Goal: Check status: Check status

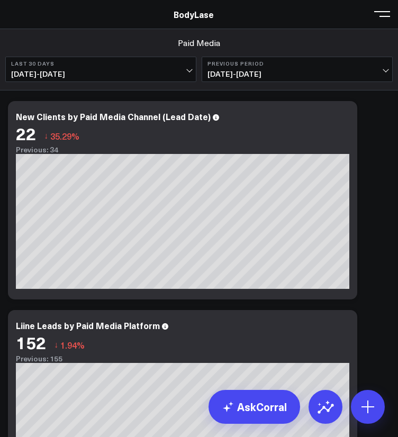
click at [164, 68] on button "Last 30 Days [DATE] - [DATE]" at bounding box center [100, 69] width 191 height 25
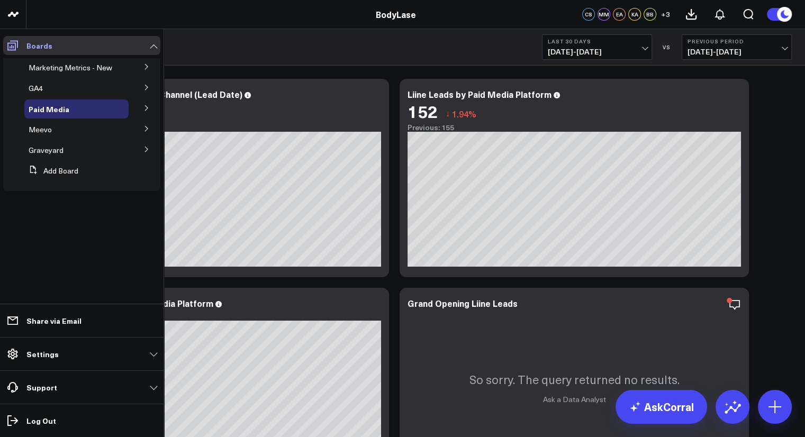
click at [11, 41] on icon at bounding box center [12, 46] width 11 height 10
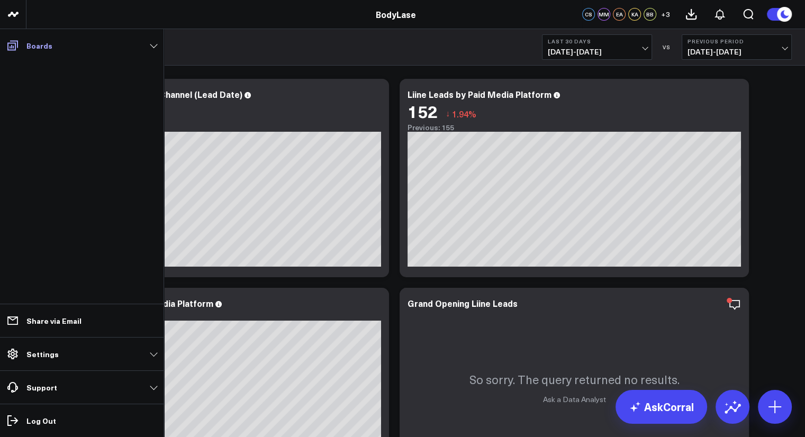
click at [25, 47] on link "Boards" at bounding box center [81, 45] width 157 height 19
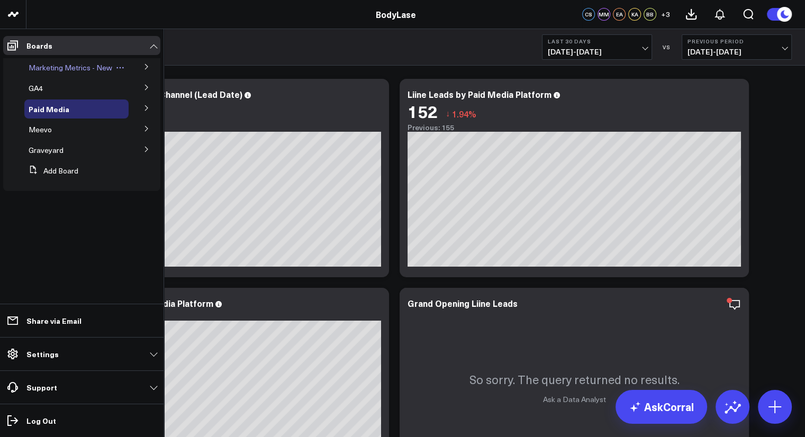
click at [102, 70] on span "Marketing Metrics - New" at bounding box center [71, 67] width 84 height 10
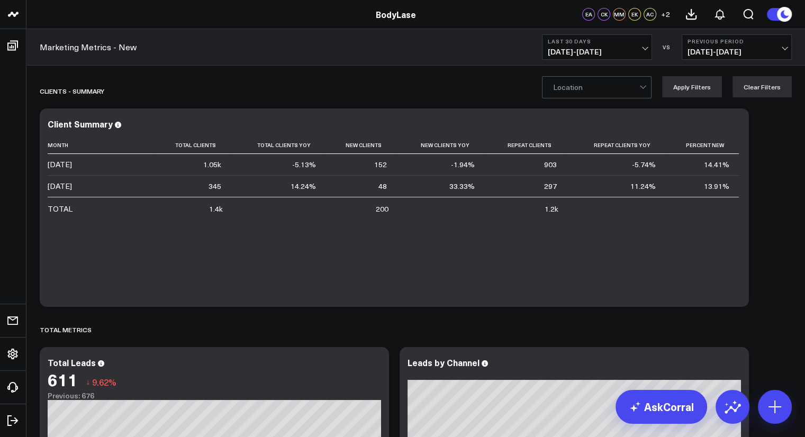
click at [398, 50] on span "[DATE] - [DATE]" at bounding box center [597, 52] width 98 height 8
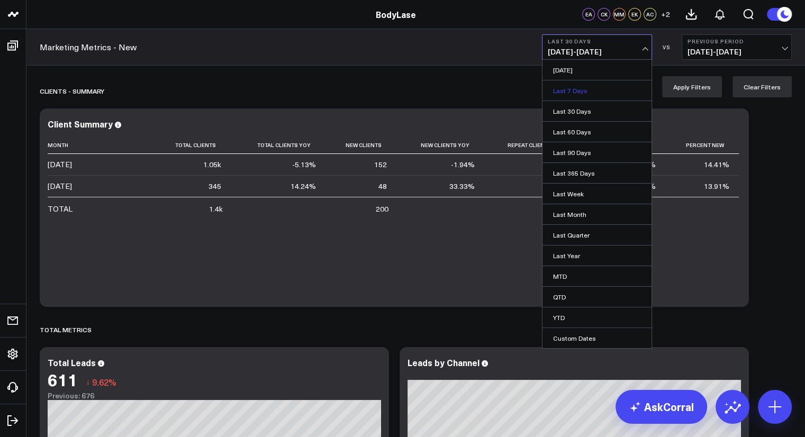
click at [398, 87] on link "Last 7 Days" at bounding box center [597, 90] width 109 height 20
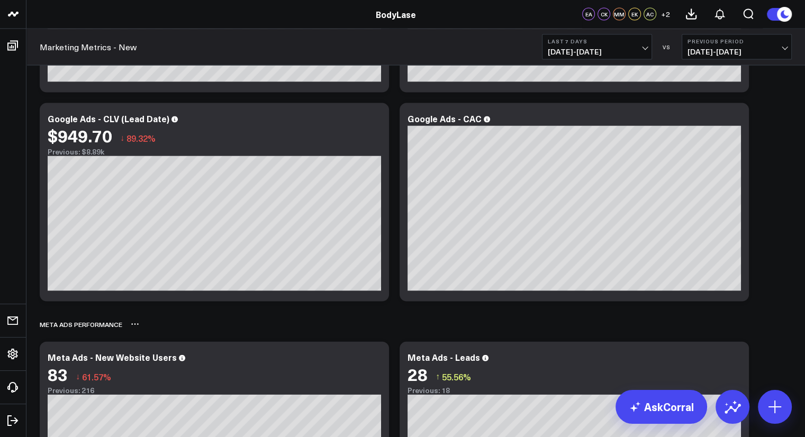
scroll to position [2079, 0]
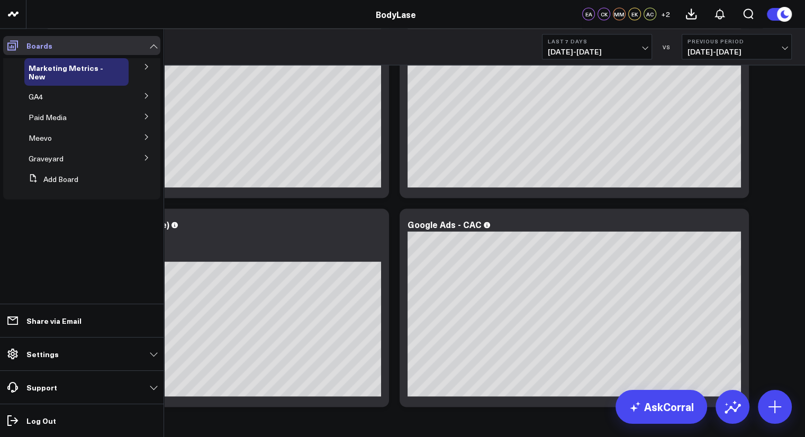
click at [23, 48] on link "Boards" at bounding box center [81, 45] width 157 height 19
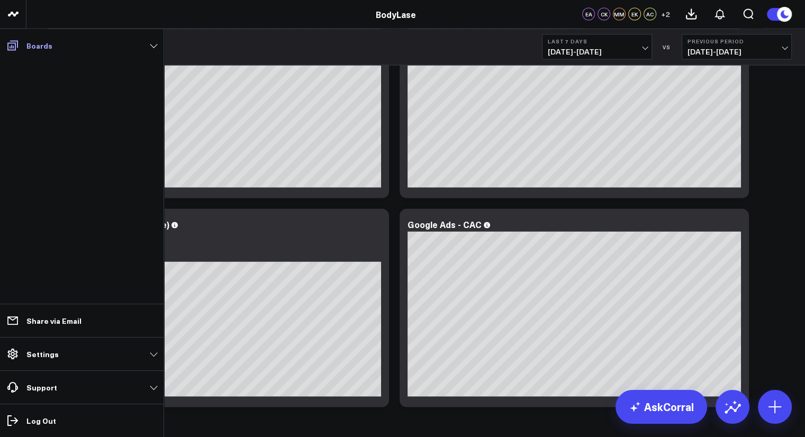
click at [82, 44] on link "Boards" at bounding box center [81, 45] width 157 height 19
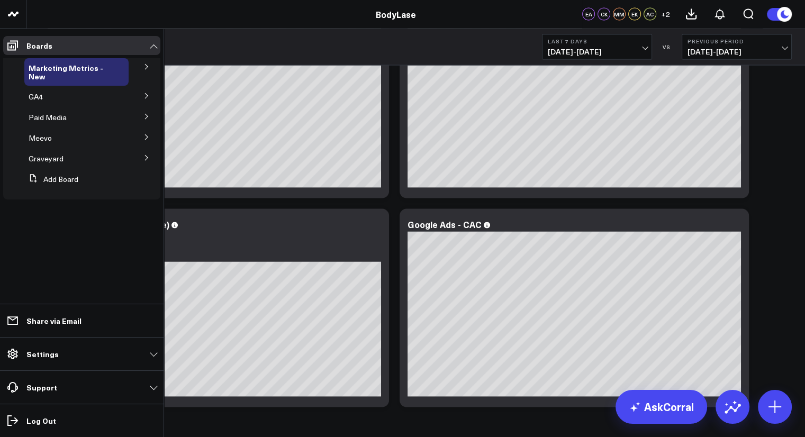
click at [148, 73] on button at bounding box center [147, 66] width 28 height 16
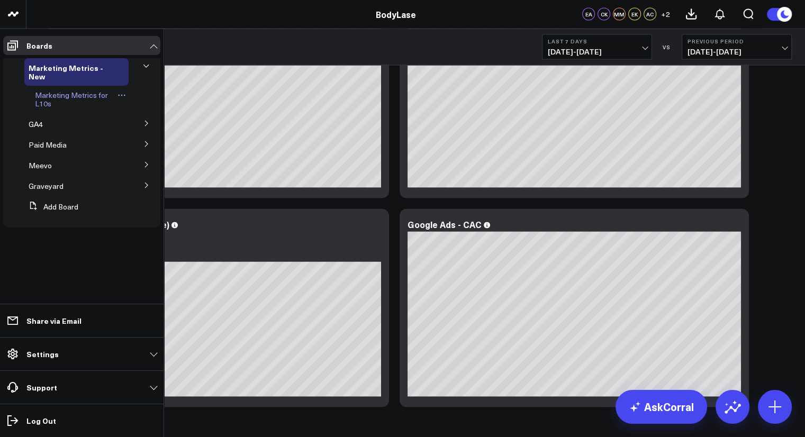
click at [83, 104] on link "Marketing Metrics for L10s" at bounding box center [75, 99] width 80 height 17
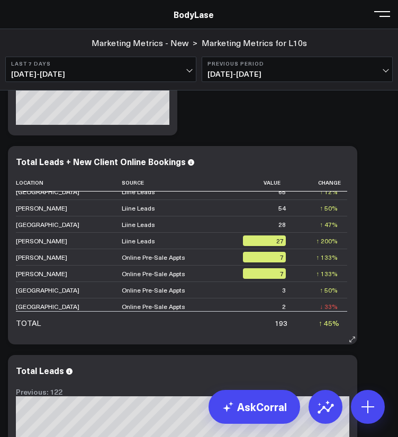
scroll to position [10, 0]
